Goal: Task Accomplishment & Management: Complete application form

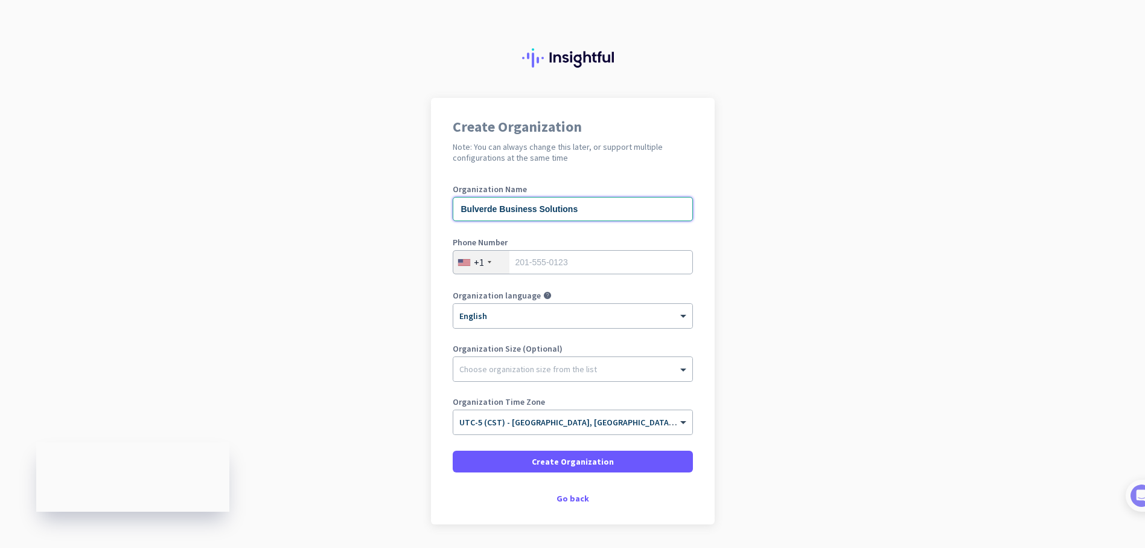
type input "Bulverde Business Solutions"
type input "2106696178"
click at [613, 365] on div at bounding box center [572, 366] width 239 height 12
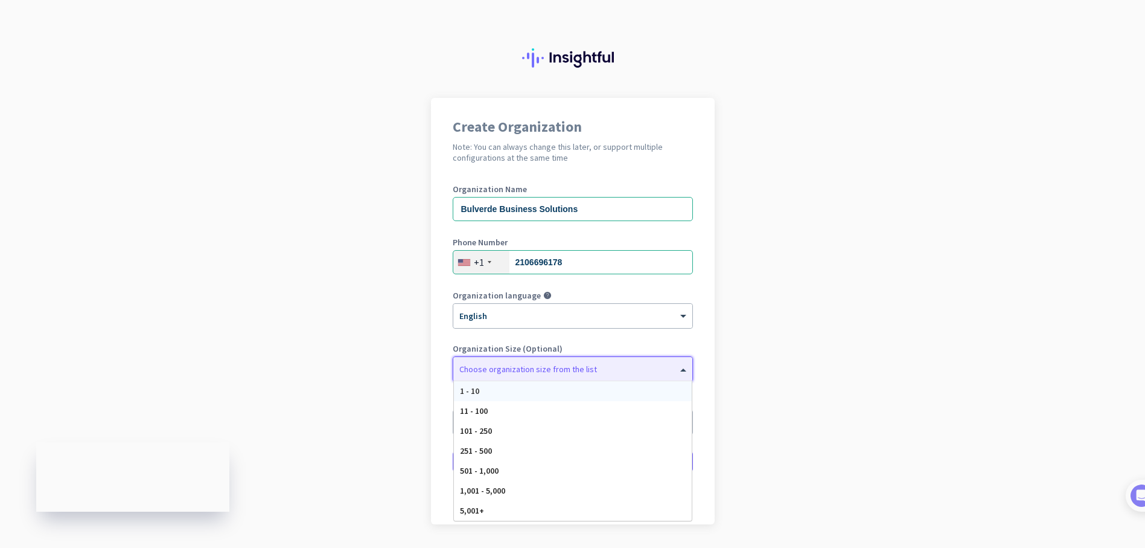
click at [584, 392] on div "1 - 10" at bounding box center [573, 391] width 238 height 20
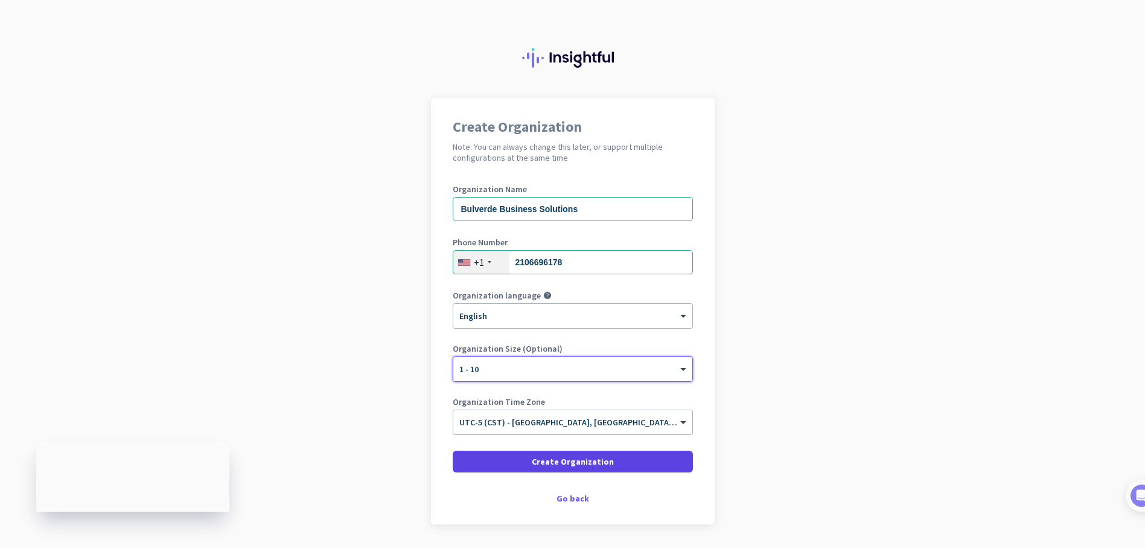
click at [592, 462] on span "Create Organization" at bounding box center [573, 461] width 82 height 12
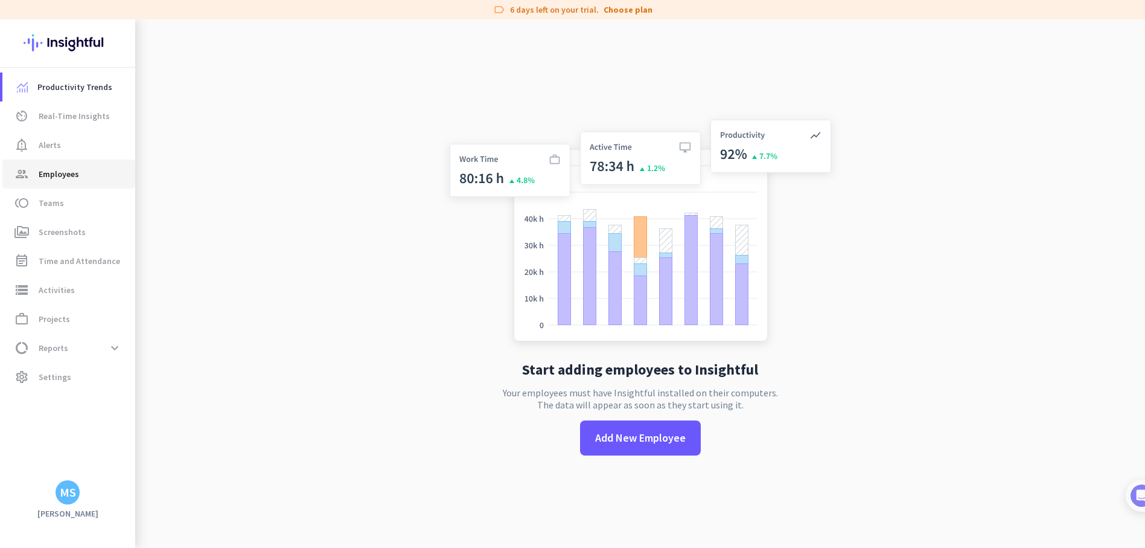
click at [59, 177] on span "Employees" at bounding box center [59, 174] width 40 height 14
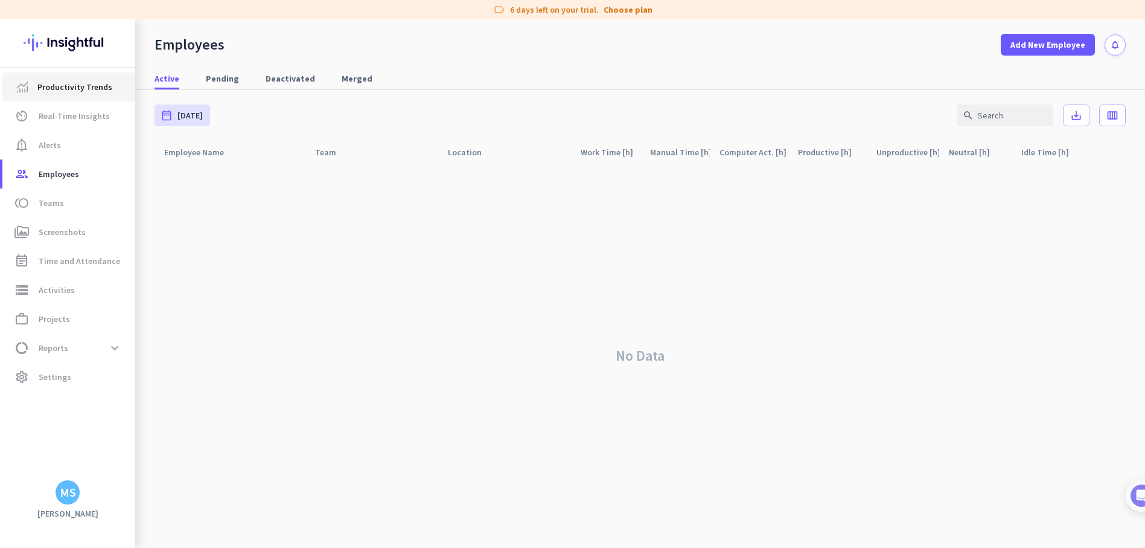
click at [98, 86] on span "Productivity Trends" at bounding box center [74, 87] width 75 height 14
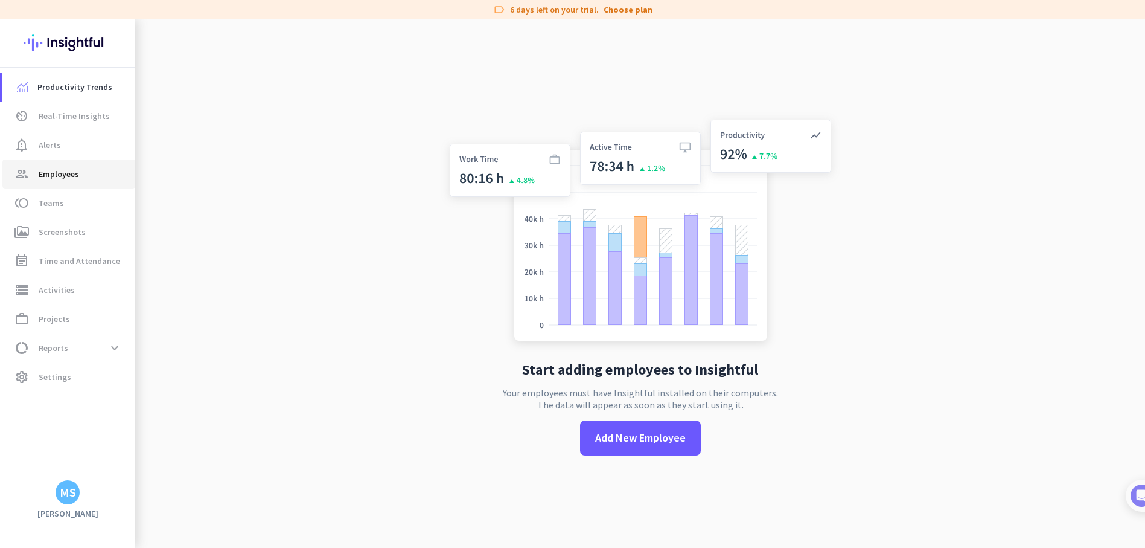
click at [70, 171] on span "Employees" at bounding box center [59, 174] width 40 height 14
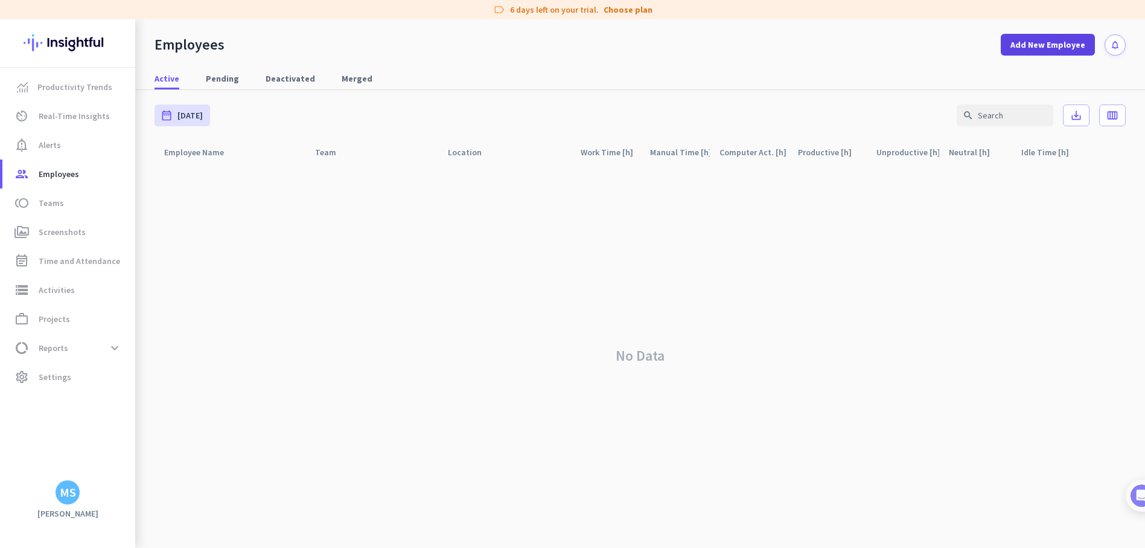
click at [1076, 47] on span "Add New Employee" at bounding box center [1048, 45] width 75 height 12
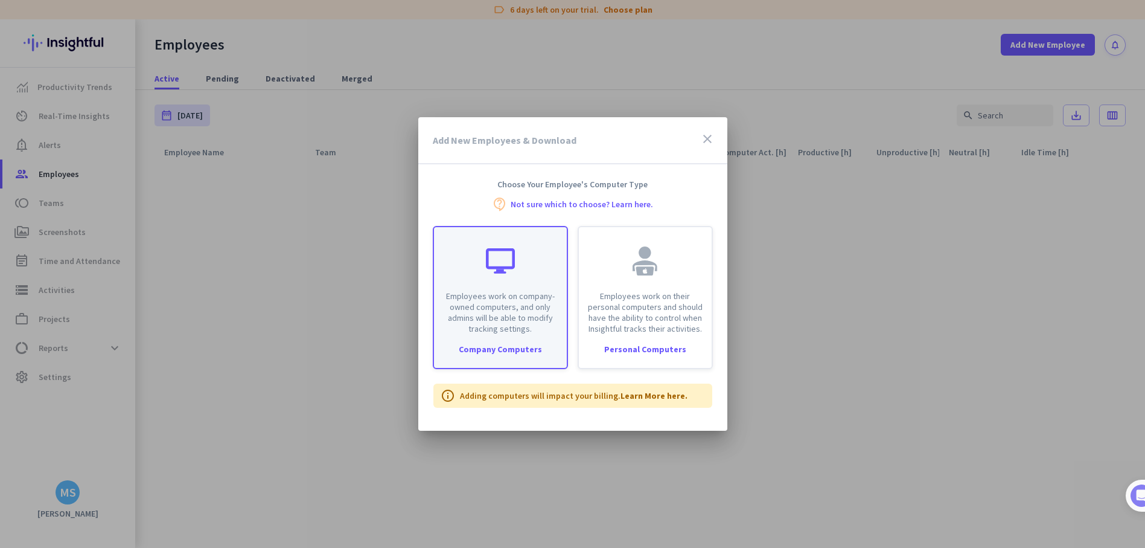
click at [482, 287] on div "Employees work on company-owned computers, and only admins will be able to modi…" at bounding box center [500, 280] width 133 height 107
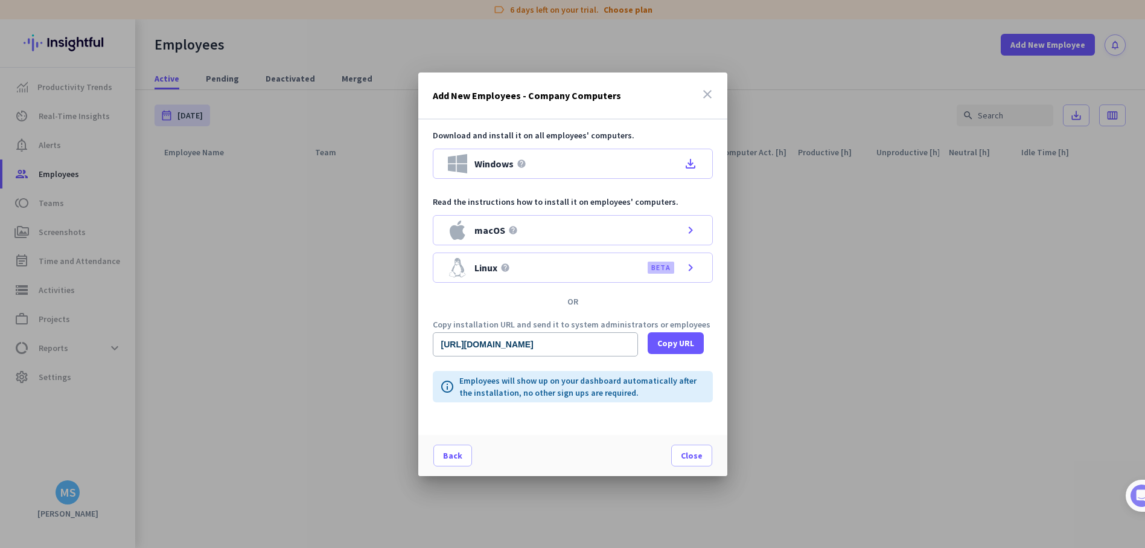
click at [712, 93] on icon "close" at bounding box center [707, 94] width 14 height 14
